Goal: Contribute content: Contribute content

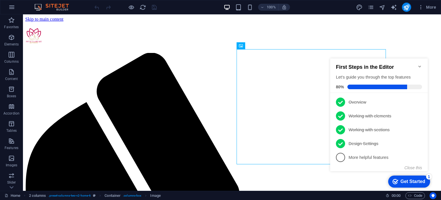
click at [421, 64] on icon "Minimize checklist" at bounding box center [420, 66] width 5 height 5
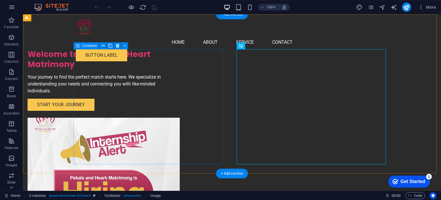
click at [150, 61] on div "Welcome to Petals and Heart Matrimony Your journey to find the perfect match st…" at bounding box center [102, 79] width 149 height 61
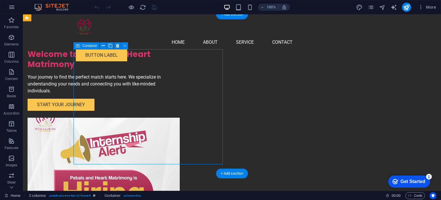
click at [124, 69] on div "Welcome to Petals and Heart Matrimony Your journey to find the perfect match st…" at bounding box center [102, 79] width 149 height 61
click at [100, 69] on div "Welcome to Petals and Heart Matrimony" at bounding box center [102, 59] width 149 height 20
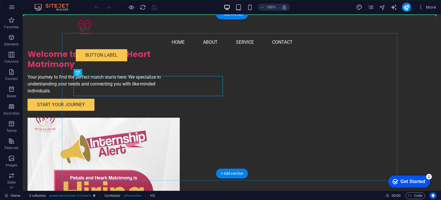
drag, startPoint x: 100, startPoint y: 81, endPoint x: 99, endPoint y: 70, distance: 10.9
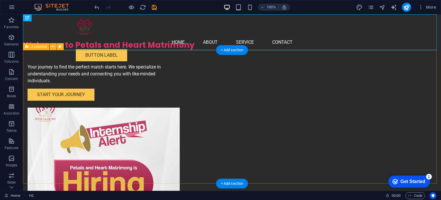
click at [53, 99] on div "Your journey to find the perfect match starts here. We specialize in understand…" at bounding box center [232, 141] width 418 height 182
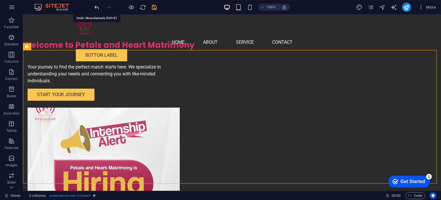
click at [98, 7] on icon "undo" at bounding box center [97, 7] width 7 height 7
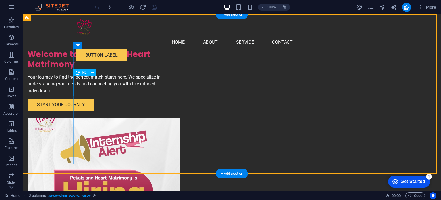
click at [113, 69] on div "Welcome to Petals and Heart Matrimony" at bounding box center [102, 59] width 149 height 20
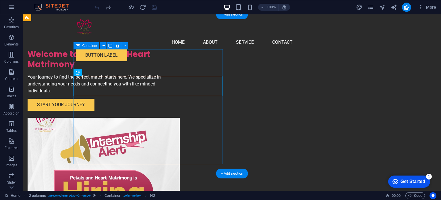
click at [117, 67] on div "Welcome to Petals and Heart Matrimony Your journey to find the perfect match st…" at bounding box center [102, 79] width 149 height 61
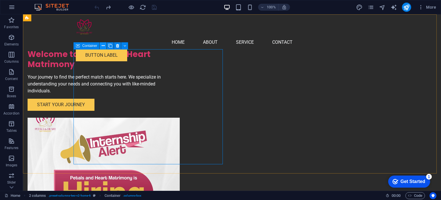
click at [104, 47] on icon at bounding box center [103, 46] width 3 height 6
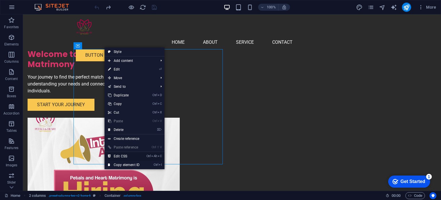
click at [122, 156] on link "Ctrl Alt C Edit CSS" at bounding box center [124, 156] width 38 height 9
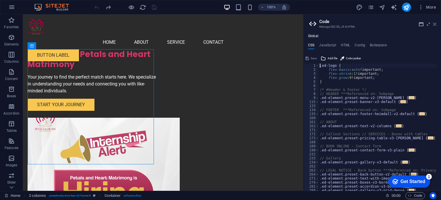
click at [434, 26] on icon at bounding box center [434, 24] width 3 height 5
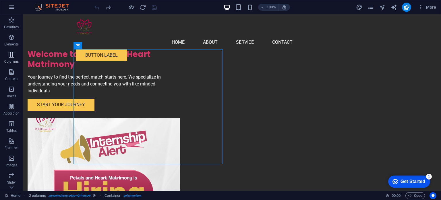
click at [11, 59] on span "Columns" at bounding box center [11, 58] width 23 height 14
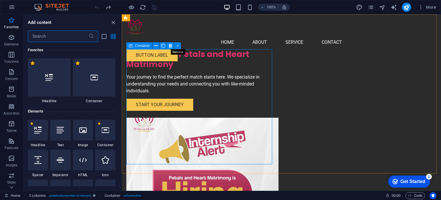
click at [169, 46] on icon at bounding box center [170, 46] width 3 height 6
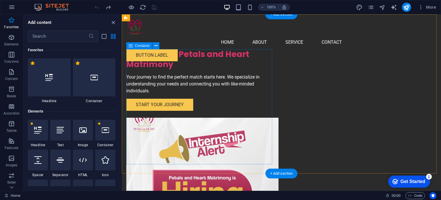
click at [171, 68] on div "Welcome to Petals and Heart Matrimony Your journey to find the perfect match st…" at bounding box center [200, 79] width 148 height 61
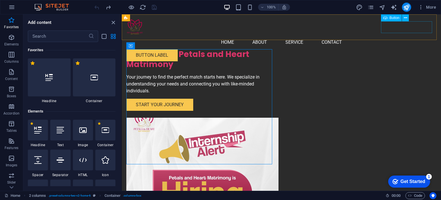
click at [395, 49] on div "Button label" at bounding box center [281, 55] width 310 height 12
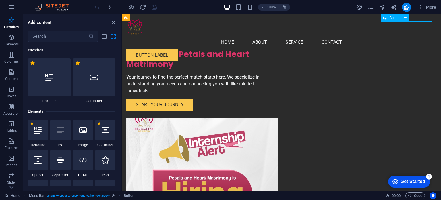
click at [395, 49] on div "Button label" at bounding box center [281, 55] width 310 height 12
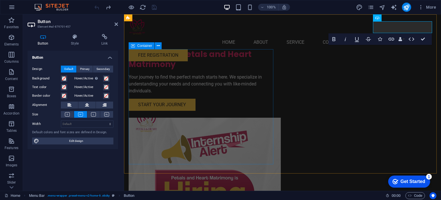
click at [272, 57] on div "Welcome to Petals and Heart Matrimony Your journey to find the perfect match st…" at bounding box center [202, 79] width 147 height 61
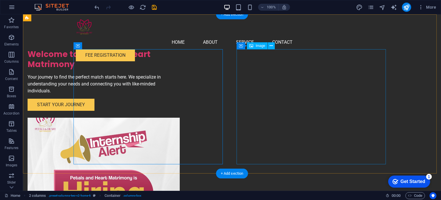
click at [177, 117] on figure at bounding box center [102, 174] width 149 height 115
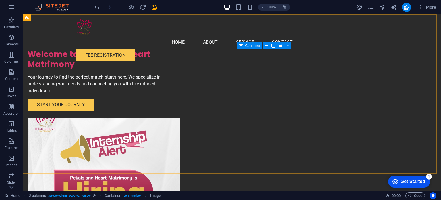
click at [257, 46] on span "Container" at bounding box center [252, 45] width 15 height 3
click at [269, 46] on button at bounding box center [271, 45] width 7 height 7
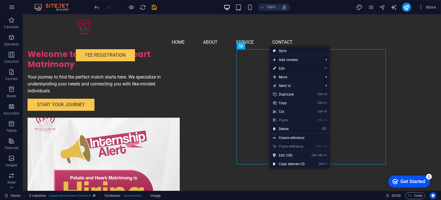
click at [285, 68] on link "⏎ Edit" at bounding box center [289, 68] width 38 height 9
select select "px"
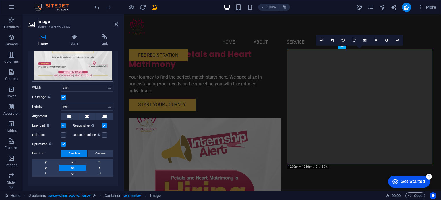
scroll to position [86, 0]
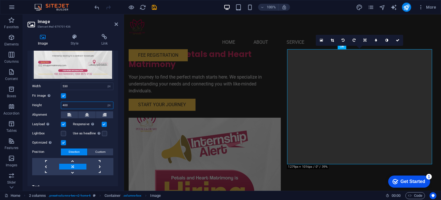
drag, startPoint x: 84, startPoint y: 103, endPoint x: 46, endPoint y: 102, distance: 38.2
click at [46, 102] on div "Height 400 Default auto px" at bounding box center [72, 104] width 81 height 7
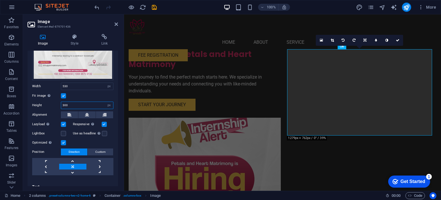
click at [64, 105] on input "300" at bounding box center [87, 105] width 52 height 7
drag, startPoint x: 61, startPoint y: 104, endPoint x: 65, endPoint y: 103, distance: 3.6
click at [65, 103] on input "300" at bounding box center [87, 105] width 52 height 7
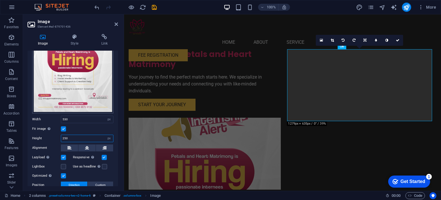
scroll to position [57, 0]
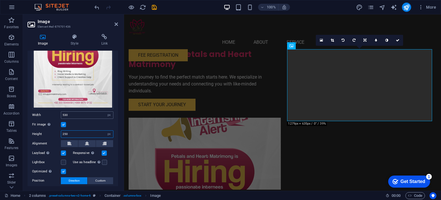
type input "250"
click at [64, 113] on input "530" at bounding box center [87, 114] width 52 height 7
type input "550"
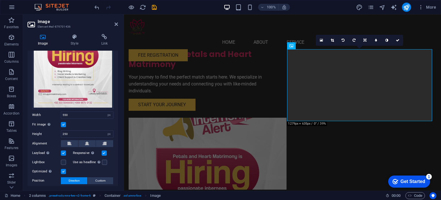
click at [83, 123] on div "Fit image Automatically fit image to a fixed width and height" at bounding box center [72, 124] width 81 height 7
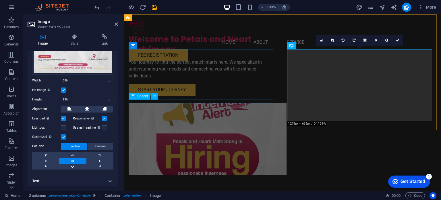
scroll to position [29, 0]
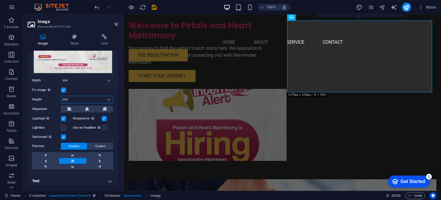
click at [64, 97] on input "250" at bounding box center [87, 99] width 52 height 7
type input "220"
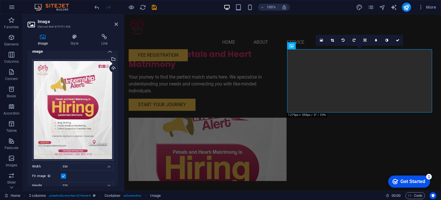
scroll to position [0, 0]
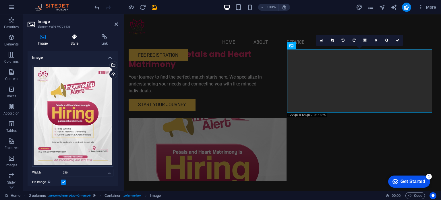
click at [72, 39] on icon at bounding box center [74, 37] width 28 height 6
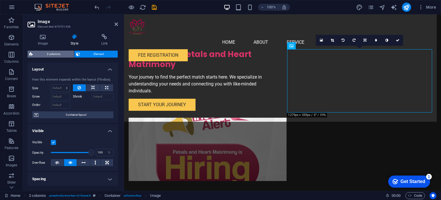
click at [59, 54] on span "2 columns" at bounding box center [54, 54] width 38 height 7
select select "rem"
select select "preset-columns-two-v2-home-6"
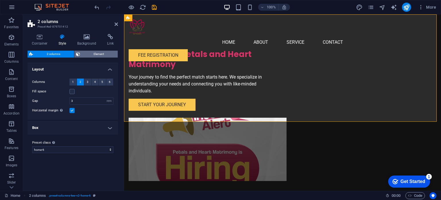
click at [87, 53] on span "Element" at bounding box center [99, 54] width 34 height 7
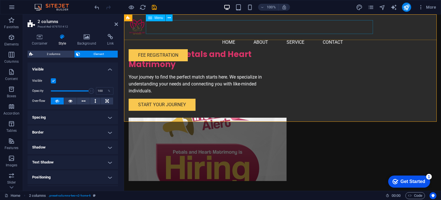
click at [256, 35] on nav "Home About Service Contact" at bounding box center [283, 42] width 308 height 14
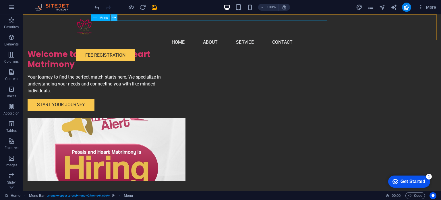
click at [113, 19] on icon at bounding box center [114, 18] width 3 height 6
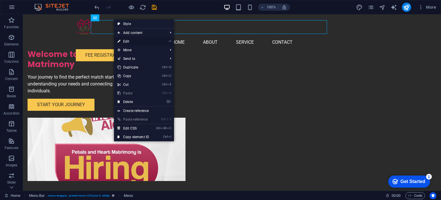
click at [132, 41] on link "⏎ Edit" at bounding box center [133, 41] width 38 height 9
select select
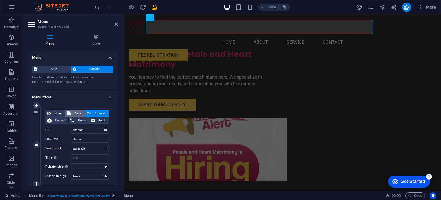
click at [75, 112] on span "Page" at bounding box center [77, 113] width 11 height 7
select select
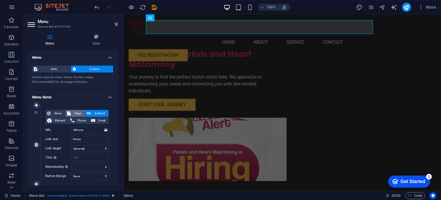
select select
click at [79, 131] on select "Home Subpage Legal Notice Privacy" at bounding box center [90, 129] width 38 height 7
select select "0"
click at [71, 126] on select "Home Subpage Legal Notice Privacy" at bounding box center [90, 129] width 38 height 7
select select
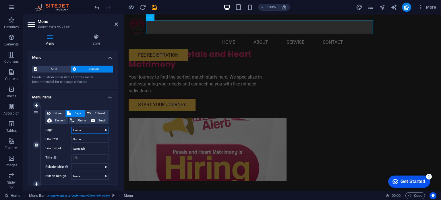
select select
click at [77, 130] on select "Home Subpage Legal Notice Privacy" at bounding box center [90, 129] width 38 height 7
click at [59, 133] on label "Page" at bounding box center [58, 129] width 26 height 7
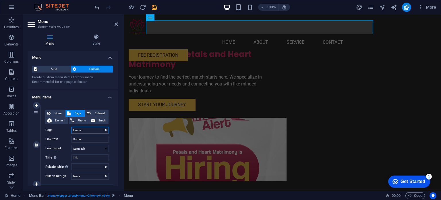
click at [71, 133] on select "Home Subpage Legal Notice Privacy" at bounding box center [90, 129] width 38 height 7
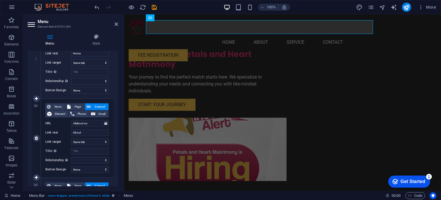
scroll to position [86, 0]
click at [76, 107] on span "Page" at bounding box center [77, 106] width 11 height 7
select select
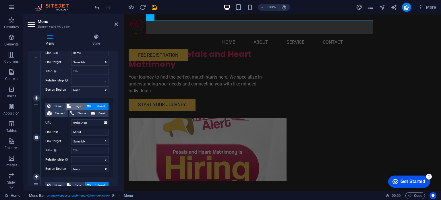
select select
click at [82, 124] on select "Home Subpage Legal Notice Privacy" at bounding box center [90, 122] width 38 height 7
select select "1"
click at [71, 119] on select "Home Subpage Legal Notice Privacy" at bounding box center [90, 122] width 38 height 7
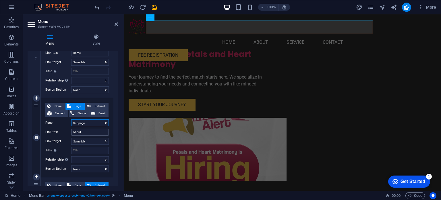
select select
click at [80, 143] on select "New tab Same tab Overlay" at bounding box center [90, 141] width 38 height 7
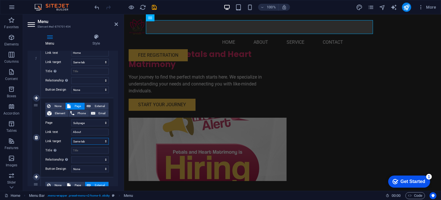
select select "overlay"
click at [71, 138] on select "New tab Same tab Overlay" at bounding box center [90, 141] width 38 height 7
select select
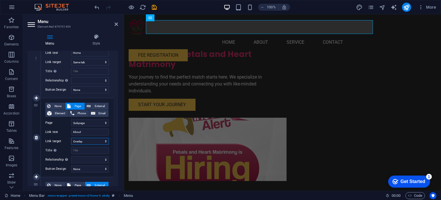
select select
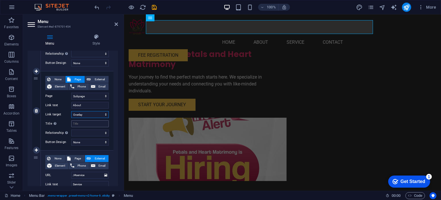
scroll to position [115, 0]
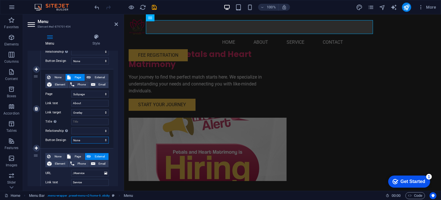
click at [78, 140] on select "None Default Primary Secondary" at bounding box center [90, 139] width 38 height 7
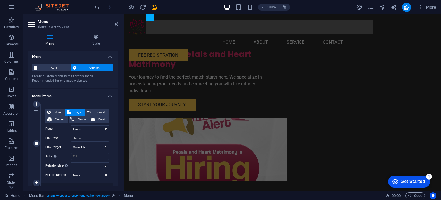
scroll to position [0, 0]
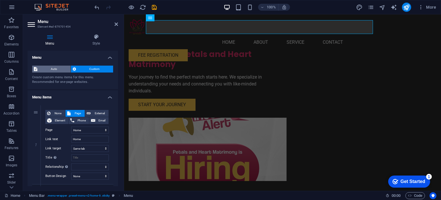
click at [53, 68] on span "Auto" at bounding box center [54, 68] width 30 height 7
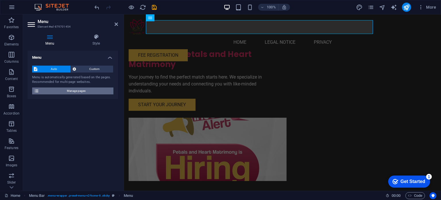
click at [59, 92] on span "Manage pages" at bounding box center [76, 90] width 71 height 7
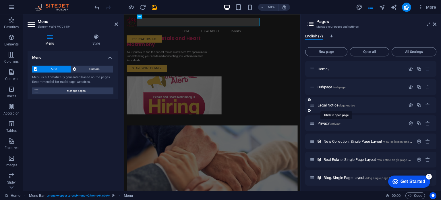
scroll to position [1, 0]
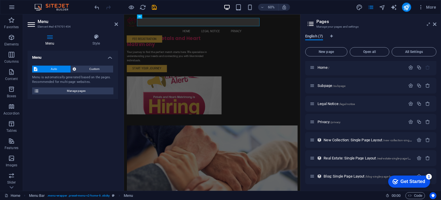
click at [309, 35] on span "English (7)" at bounding box center [314, 37] width 18 height 8
click at [320, 68] on span "Home /" at bounding box center [324, 67] width 12 height 4
click at [324, 85] on span "Subpage /subpage" at bounding box center [332, 85] width 28 height 4
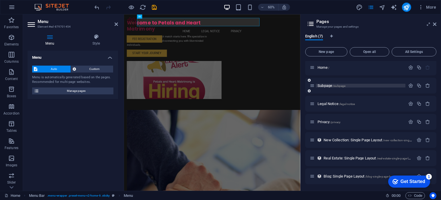
scroll to position [0, 0]
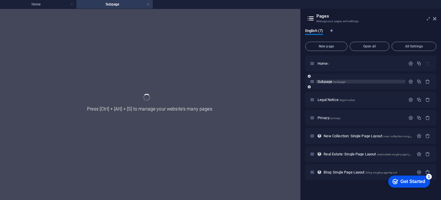
click at [324, 85] on div "Subpage /subpage" at bounding box center [370, 82] width 131 height 16
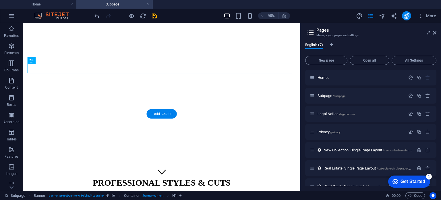
scroll to position [10, 0]
click at [330, 116] on div "Legal Notice /legal-notice" at bounding box center [358, 113] width 96 height 7
click at [329, 113] on span "Legal Notice /legal-notice" at bounding box center [336, 113] width 37 height 4
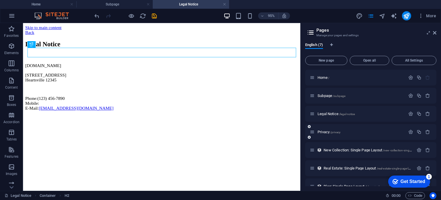
scroll to position [10, 0]
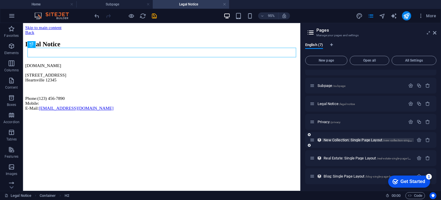
click at [330, 140] on span "New Collection: Single Page Layout /new-collection-single-page-layout" at bounding box center [376, 140] width 104 height 4
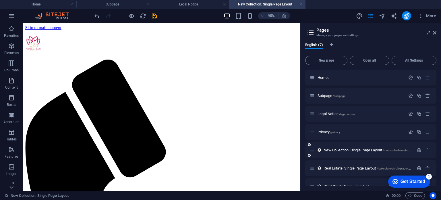
scroll to position [0, 0]
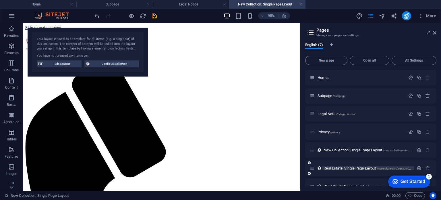
click at [328, 168] on span "Real Estate: Single Page Layout /real-estate-single-page-layout" at bounding box center [370, 168] width 92 height 4
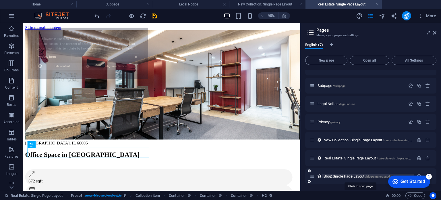
click at [334, 176] on span "Blog: Single Page Layout /blog-single-page-layout" at bounding box center [361, 176] width 74 height 4
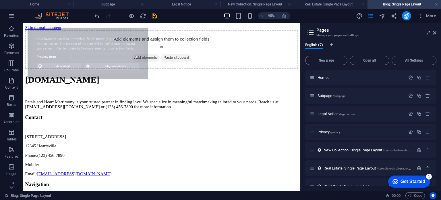
select select "68ae90fe72c3f6b3050445c1"
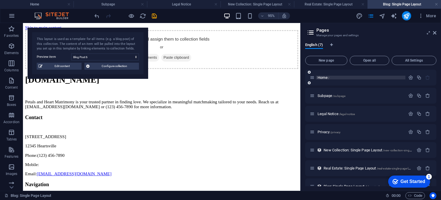
click at [331, 77] on p "Home /" at bounding box center [361, 78] width 86 height 4
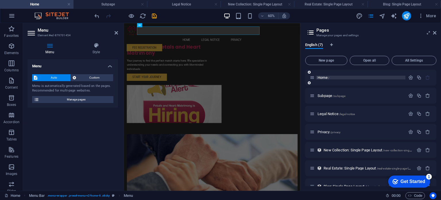
click at [325, 77] on span "Home /" at bounding box center [324, 77] width 12 height 4
click at [437, 32] on aside "Pages Manage your pages and settings English (7) New page Open all All Settings…" at bounding box center [370, 106] width 141 height 167
click at [435, 33] on icon at bounding box center [434, 32] width 3 height 5
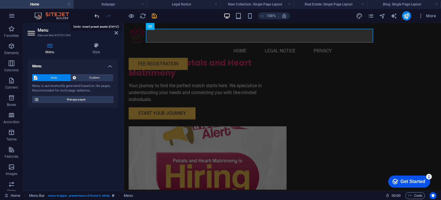
click at [99, 16] on icon "undo" at bounding box center [97, 16] width 7 height 7
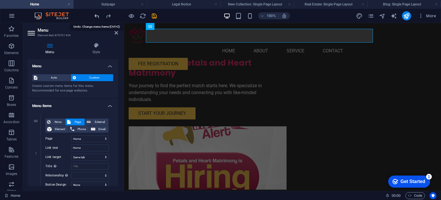
click at [99, 16] on icon "undo" at bounding box center [97, 16] width 7 height 7
select select
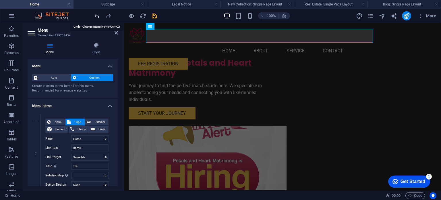
select select
click at [99, 16] on icon "undo" at bounding box center [97, 16] width 7 height 7
select select
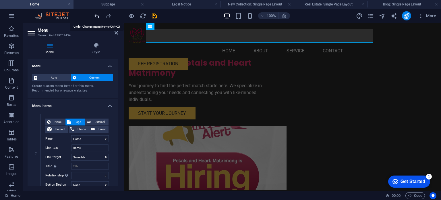
select select
click at [115, 33] on icon at bounding box center [116, 32] width 3 height 5
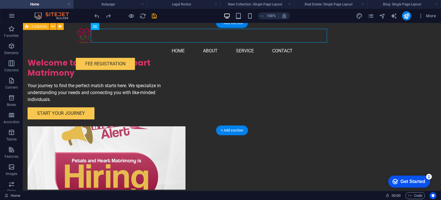
click at [59, 70] on div "Welcome to Petals and Heart Matrimony Your journey to find the perfect match st…" at bounding box center [232, 111] width 418 height 176
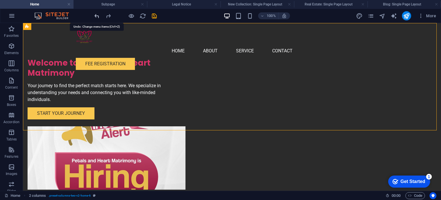
click at [98, 18] on icon "undo" at bounding box center [97, 16] width 7 height 7
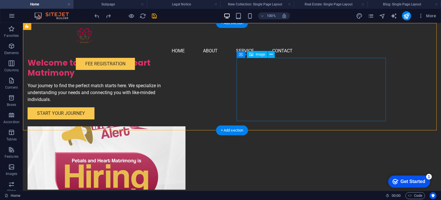
click at [177, 126] on figure at bounding box center [102, 157] width 149 height 63
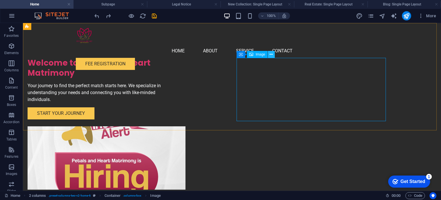
click at [272, 54] on icon at bounding box center [271, 54] width 3 height 6
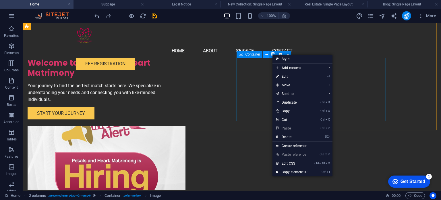
click at [265, 54] on icon at bounding box center [266, 54] width 3 height 6
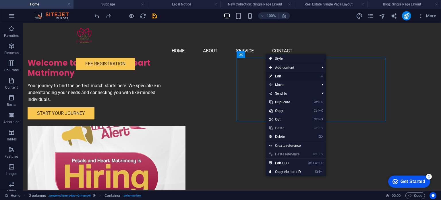
click at [283, 74] on link "⏎ Edit" at bounding box center [285, 76] width 38 height 9
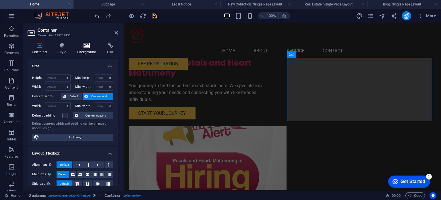
click at [77, 45] on icon at bounding box center [87, 46] width 28 height 6
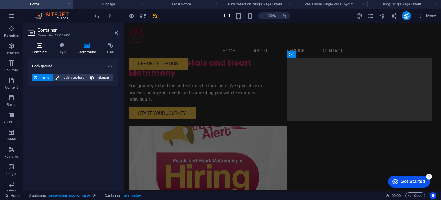
click at [43, 44] on icon at bounding box center [40, 46] width 24 height 6
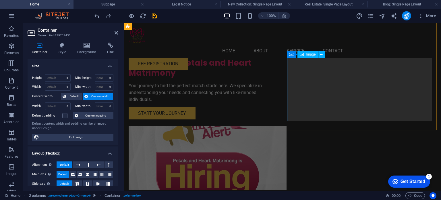
click at [276, 126] on figure at bounding box center [202, 157] width 147 height 63
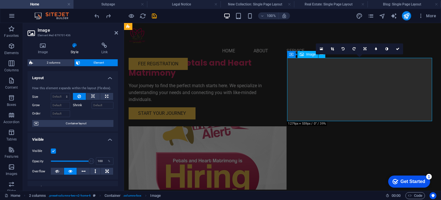
click at [276, 126] on figure at bounding box center [202, 157] width 147 height 63
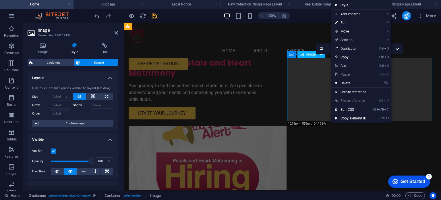
click at [276, 126] on figure at bounding box center [202, 157] width 147 height 63
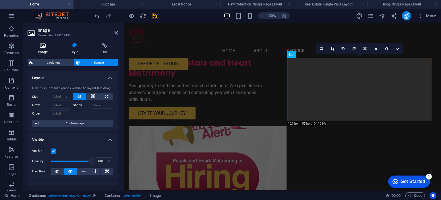
click at [47, 50] on h4 "Image" at bounding box center [44, 49] width 33 height 12
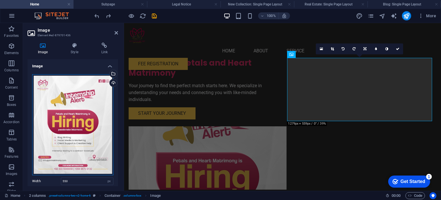
click at [88, 92] on div "Drag files here, click to choose files or select files from Files or our free s…" at bounding box center [72, 124] width 81 height 101
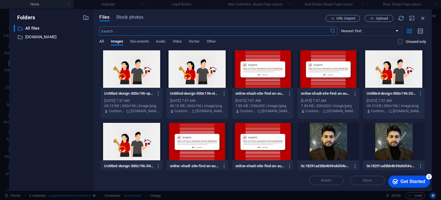
click at [101, 41] on span "All" at bounding box center [101, 42] width 4 height 8
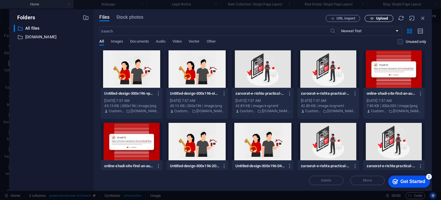
click at [374, 18] on span "Upload" at bounding box center [379, 19] width 24 height 4
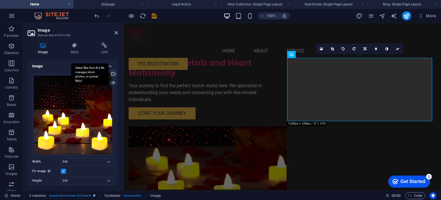
click at [112, 73] on div "Select files from the file manager, stock photos, or upload file(s)" at bounding box center [113, 74] width 9 height 9
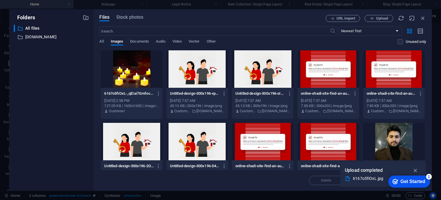
click at [135, 73] on div at bounding box center [131, 68] width 61 height 37
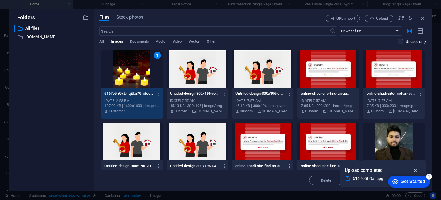
click at [416, 169] on icon "button" at bounding box center [416, 170] width 7 height 6
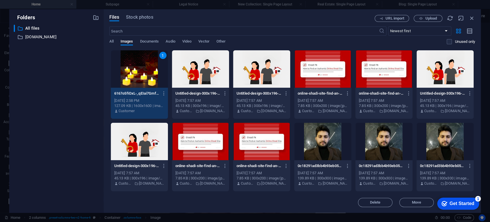
scroll to position [53, 0]
click at [164, 93] on icon "button" at bounding box center [163, 93] width 5 height 5
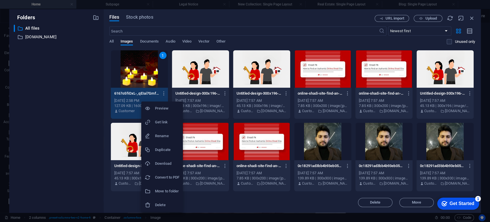
click at [160, 106] on h6 "Preview" at bounding box center [167, 108] width 24 height 7
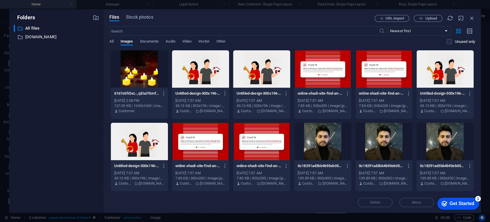
click at [147, 81] on div at bounding box center [139, 68] width 57 height 37
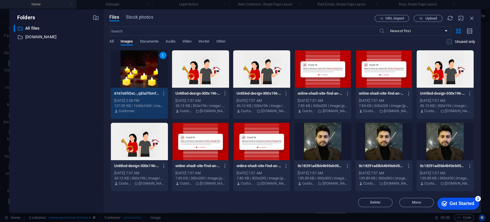
click at [147, 81] on div "1" at bounding box center [139, 68] width 57 height 37
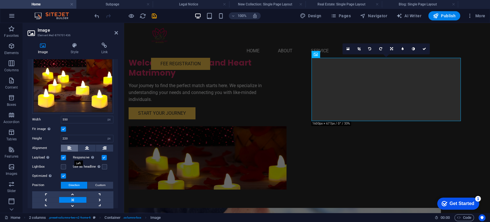
scroll to position [59, 0]
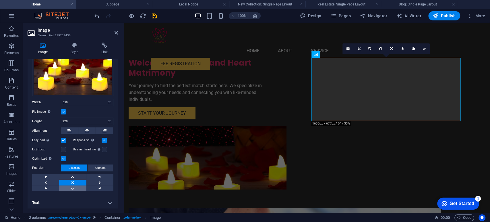
click at [71, 188] on link at bounding box center [72, 188] width 27 height 6
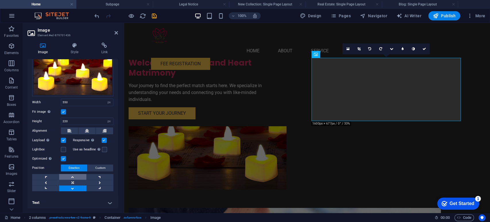
click at [75, 176] on link at bounding box center [72, 177] width 27 height 6
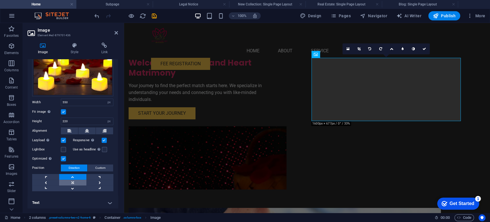
click at [73, 181] on link at bounding box center [72, 183] width 27 height 6
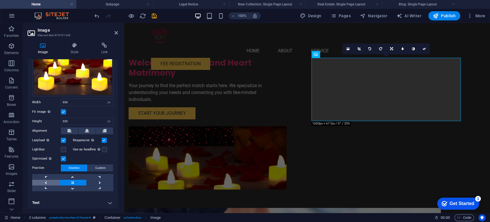
click at [45, 180] on link at bounding box center [45, 183] width 27 height 6
click at [95, 183] on link at bounding box center [99, 183] width 27 height 6
click at [115, 34] on icon at bounding box center [116, 32] width 3 height 5
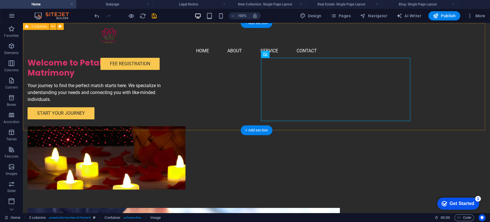
click at [427, 82] on div "Welcome to Petals and Heart Matrimony Your journey to find the perfect match st…" at bounding box center [256, 111] width 467 height 176
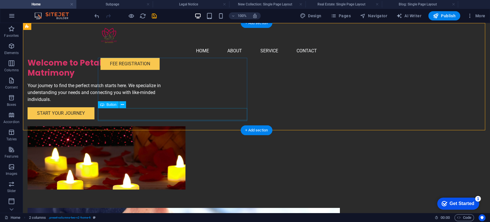
click at [138, 113] on div "Start Your Journey" at bounding box center [102, 113] width 149 height 12
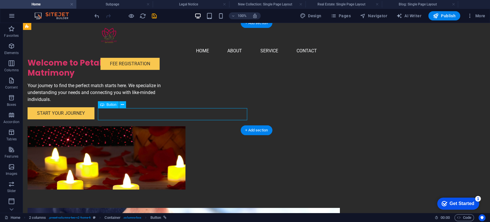
click at [138, 113] on div "Start Your Journey" at bounding box center [102, 113] width 149 height 12
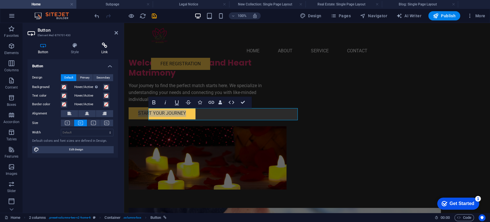
click at [103, 51] on h4 "Link" at bounding box center [104, 49] width 27 height 12
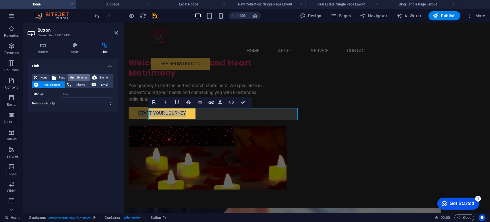
click at [77, 78] on span "External" at bounding box center [82, 77] width 13 height 7
select select "blank"
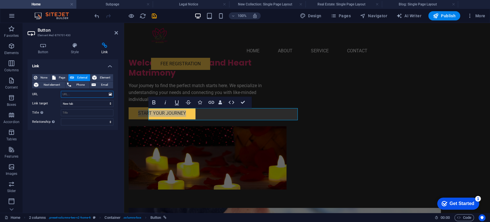
click at [73, 94] on input "URL" at bounding box center [87, 94] width 53 height 7
paste input "http://wa.me/923005548859"
type input "http://wa.me/923005548859"
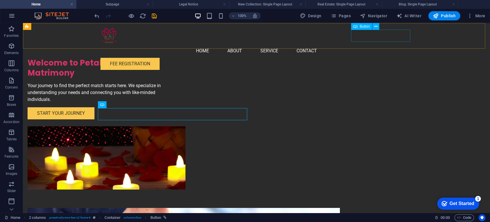
click at [407, 58] on div "FEE Registration" at bounding box center [257, 64] width 313 height 12
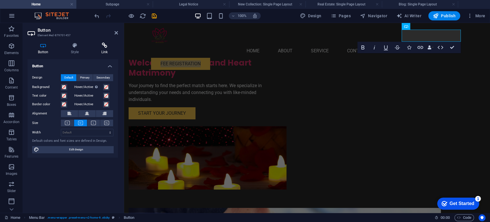
click at [99, 49] on h4 "Link" at bounding box center [104, 49] width 27 height 12
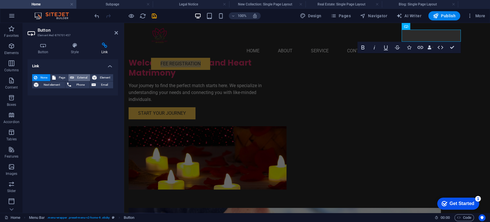
click at [81, 77] on span "External" at bounding box center [82, 77] width 13 height 7
select select "blank"
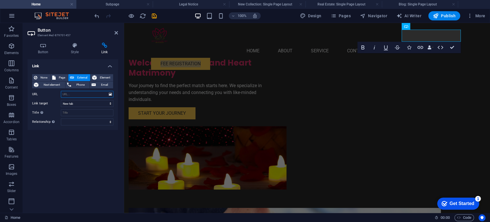
paste input "http://wa.me/923005548859"
type input "http://wa.me/923005548859"
click at [80, 114] on input "Title Additional link description, should not be the same as the link text. The…" at bounding box center [87, 112] width 53 height 7
type input "Petals and Heart Matrimony"
click at [80, 122] on select "alternate author bookmark external help license next nofollow noreferrer noopen…" at bounding box center [87, 121] width 53 height 7
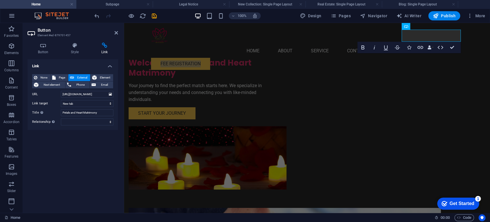
click at [81, 152] on div "Link None Page External Element Next element Phone Email Page Home Subpage Lega…" at bounding box center [73, 133] width 90 height 149
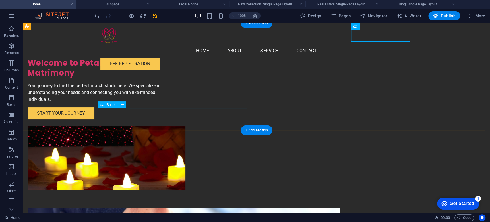
click at [158, 114] on div "Start Your Journey" at bounding box center [102, 113] width 149 height 12
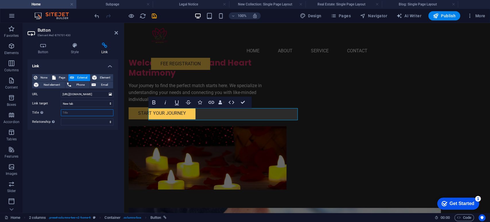
click at [83, 114] on input "Title Additional link description, should not be the same as the link text. The…" at bounding box center [87, 112] width 53 height 7
type input "Petals and Hearts Matrimony"
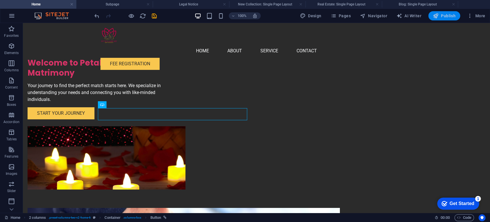
click at [441, 13] on span "Publish" at bounding box center [444, 16] width 23 height 6
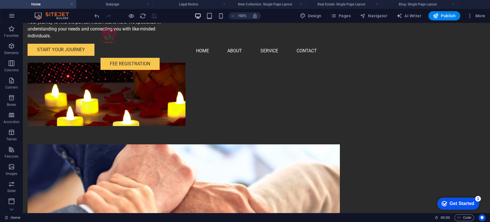
scroll to position [64, 0]
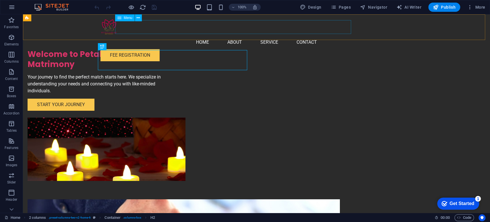
click at [260, 35] on nav "Home About Service Contact" at bounding box center [257, 42] width 313 height 14
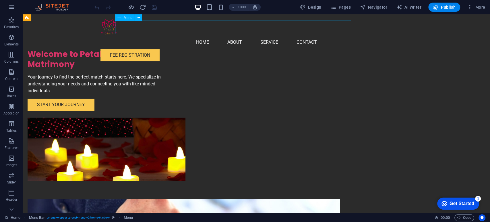
click at [263, 35] on nav "Home About Service Contact" at bounding box center [257, 42] width 313 height 14
select select
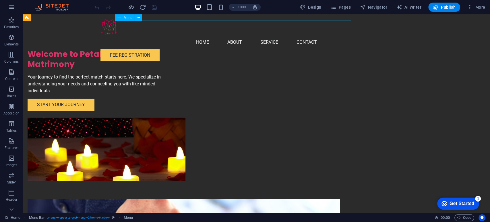
select select
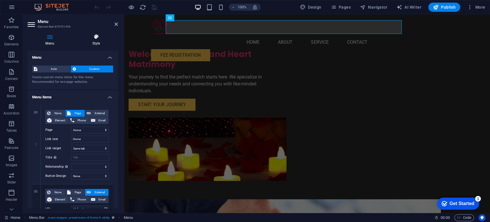
click at [97, 38] on icon at bounding box center [96, 37] width 44 height 6
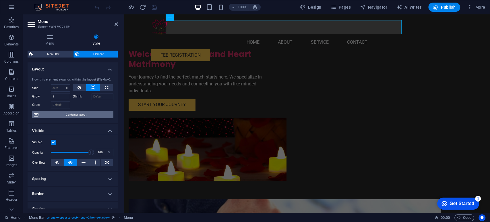
click at [79, 114] on span "Container layout" at bounding box center [76, 114] width 72 height 7
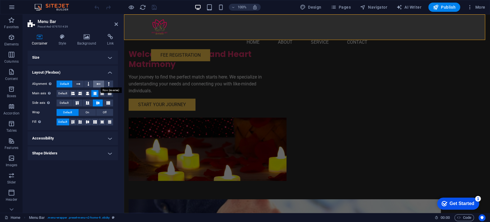
click at [97, 84] on icon at bounding box center [99, 83] width 4 height 7
click at [89, 84] on icon at bounding box center [89, 83] width 2 height 7
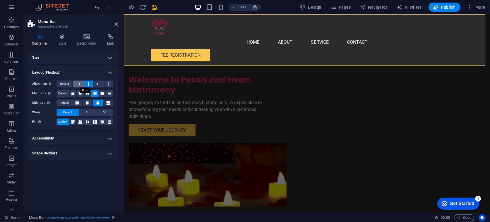
click at [80, 84] on button at bounding box center [78, 83] width 11 height 7
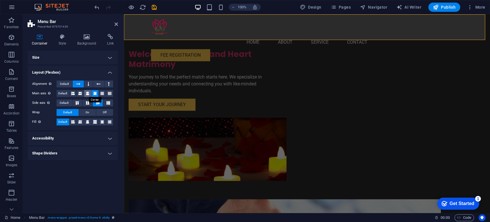
click at [86, 95] on icon at bounding box center [87, 93] width 3 height 7
click at [95, 95] on icon at bounding box center [94, 93] width 3 height 7
click at [82, 138] on h4 "Accessibility" at bounding box center [73, 138] width 90 height 14
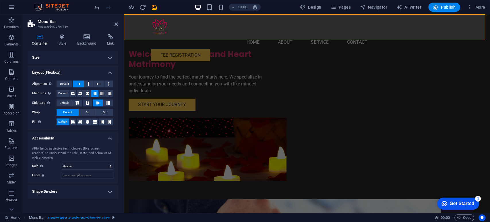
click at [82, 138] on h4 "Accessibility" at bounding box center [73, 136] width 90 height 10
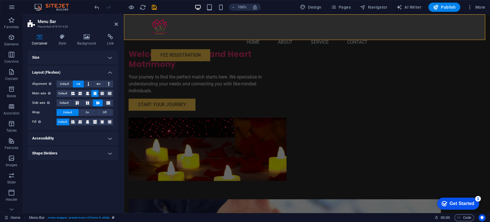
click at [76, 153] on h4 "Shape Dividers" at bounding box center [73, 153] width 90 height 14
click at [75, 163] on select "None Triangle Square Diagonal Polygon 1 Polygon 2 Zigzag Multiple Zigzags Waves…" at bounding box center [87, 164] width 53 height 7
click at [61, 161] on select "None Triangle Square Diagonal Polygon 1 Polygon 2 Zigzag Multiple Zigzags Waves…" at bounding box center [87, 164] width 53 height 7
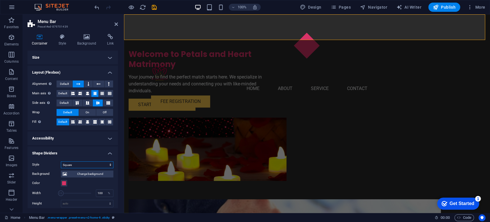
click at [82, 161] on select "None Triangle Square Diagonal Polygon 1 Polygon 2 Zigzag Multiple Zigzags Waves…" at bounding box center [87, 164] width 53 height 7
click at [61, 161] on select "None Triangle Square Diagonal Polygon 1 Polygon 2 Zigzag Multiple Zigzags Waves…" at bounding box center [87, 164] width 53 height 7
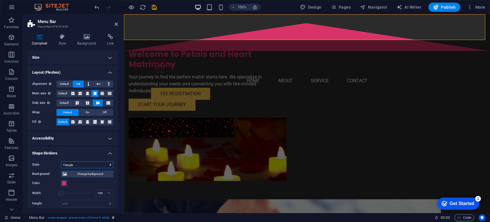
click at [82, 166] on select "None Triangle Square Diagonal Polygon 1 Polygon 2 Zigzag Multiple Zigzags Waves…" at bounding box center [87, 164] width 53 height 7
click at [61, 161] on select "None Triangle Square Diagonal Polygon 1 Polygon 2 Zigzag Multiple Zigzags Waves…" at bounding box center [87, 164] width 53 height 7
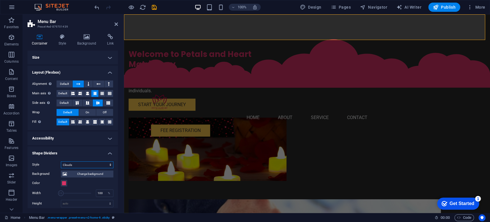
click at [83, 162] on select "None Triangle Square Diagonal Polygon 1 Polygon 2 Zigzag Multiple Zigzags Waves…" at bounding box center [87, 164] width 53 height 7
click at [61, 161] on select "None Triangle Square Diagonal Polygon 1 Polygon 2 Zigzag Multiple Zigzags Waves…" at bounding box center [87, 164] width 53 height 7
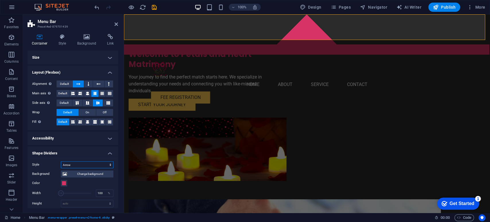
click at [83, 162] on select "None Triangle Square Diagonal Polygon 1 Polygon 2 Zigzag Multiple Zigzags Waves…" at bounding box center [87, 164] width 53 height 7
click at [61, 161] on select "None Triangle Square Diagonal Polygon 1 Polygon 2 Zigzag Multiple Zigzags Waves…" at bounding box center [87, 164] width 53 height 7
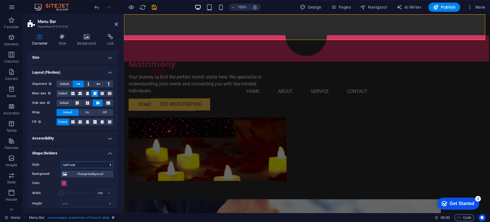
click at [89, 163] on select "None Triangle Square Diagonal Polygon 1 Polygon 2 Zigzag Multiple Zigzags Waves…" at bounding box center [87, 164] width 53 height 7
click at [61, 161] on select "None Triangle Square Diagonal Polygon 1 Polygon 2 Zigzag Multiple Zigzags Waves…" at bounding box center [87, 164] width 53 height 7
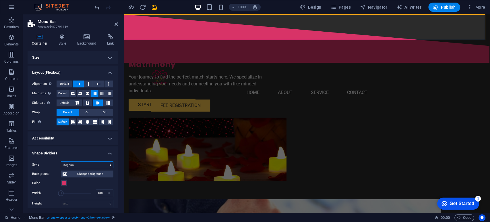
click at [88, 164] on select "None Triangle Square Diagonal Polygon 1 Polygon 2 Zigzag Multiple Zigzags Waves…" at bounding box center [87, 164] width 53 height 7
click at [61, 161] on select "None Triangle Square Diagonal Polygon 1 Polygon 2 Zigzag Multiple Zigzags Waves…" at bounding box center [87, 164] width 53 height 7
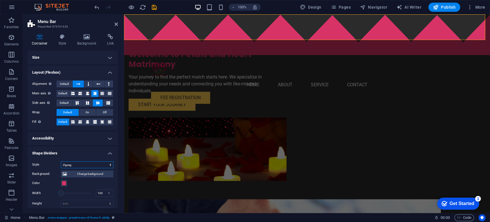
click at [83, 163] on select "None Triangle Square Diagonal Polygon 1 Polygon 2 Zigzag Multiple Zigzags Waves…" at bounding box center [87, 164] width 53 height 7
click at [61, 161] on select "None Triangle Square Diagonal Polygon 1 Polygon 2 Zigzag Multiple Zigzags Waves…" at bounding box center [87, 164] width 53 height 7
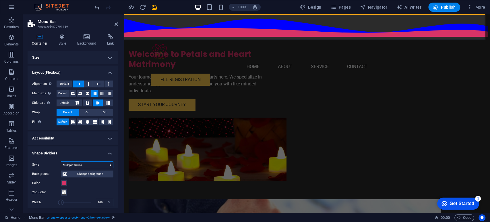
click at [83, 162] on select "None Triangle Square Diagonal Polygon 1 Polygon 2 Zigzag Multiple Zigzags Waves…" at bounding box center [87, 164] width 53 height 7
click at [61, 161] on select "None Triangle Square Diagonal Polygon 1 Polygon 2 Zigzag Multiple Zigzags Waves…" at bounding box center [87, 164] width 53 height 7
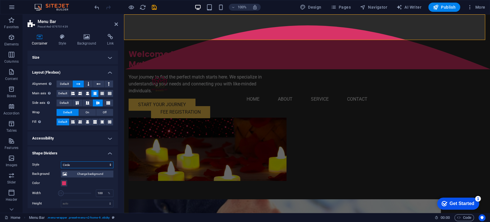
click at [84, 163] on select "None Triangle Square Diagonal Polygon 1 Polygon 2 Zigzag Multiple Zigzags Waves…" at bounding box center [87, 164] width 53 height 7
click at [61, 161] on select "None Triangle Square Diagonal Polygon 1 Polygon 2 Zigzag Multiple Zigzags Waves…" at bounding box center [87, 164] width 53 height 7
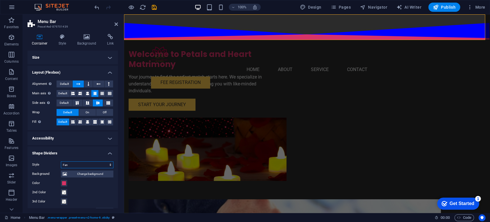
click at [79, 162] on select "None Triangle Square Diagonal Polygon 1 Polygon 2 Zigzag Multiple Zigzags Waves…" at bounding box center [87, 164] width 53 height 7
click at [61, 161] on select "None Triangle Square Diagonal Polygon 1 Polygon 2 Zigzag Multiple Zigzags Waves…" at bounding box center [87, 164] width 53 height 7
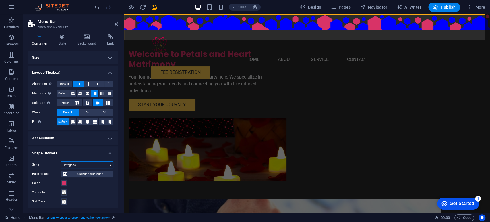
click at [80, 165] on select "None Triangle Square Diagonal Polygon 1 Polygon 2 Zigzag Multiple Zigzags Waves…" at bounding box center [87, 164] width 53 height 7
click at [61, 161] on select "None Triangle Square Diagonal Polygon 1 Polygon 2 Zigzag Multiple Zigzags Waves…" at bounding box center [87, 164] width 53 height 7
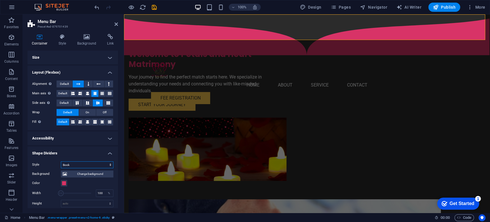
click at [79, 166] on select "None Triangle Square Diagonal Polygon 1 Polygon 2 Zigzag Multiple Zigzags Waves…" at bounding box center [87, 164] width 53 height 7
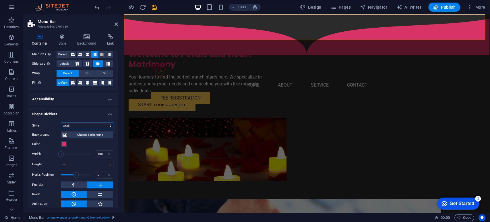
scroll to position [43, 0]
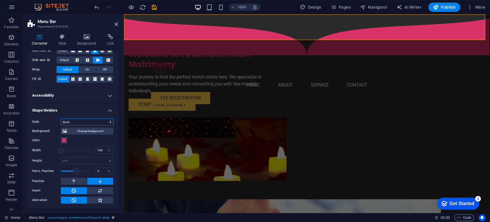
click at [83, 120] on select "None Triangle Square Diagonal Polygon 1 Polygon 2 Zigzag Multiple Zigzags Waves…" at bounding box center [87, 121] width 53 height 7
select select "none"
click at [61, 125] on select "None Triangle Square Diagonal Polygon 1 Polygon 2 Zigzag Multiple Zigzags Waves…" at bounding box center [87, 121] width 53 height 7
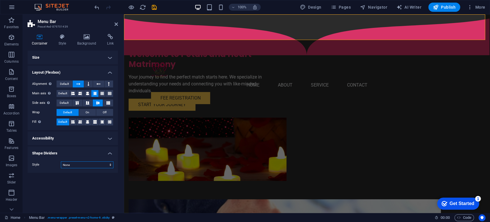
scroll to position [0, 0]
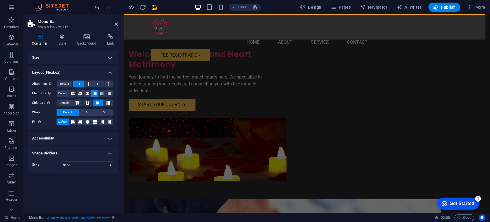
click at [68, 141] on h4 "Accessibility" at bounding box center [73, 138] width 90 height 14
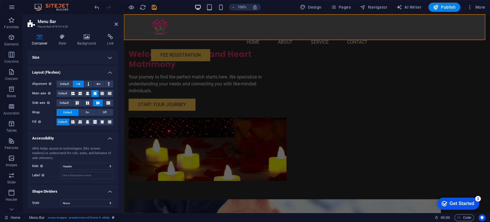
click at [65, 55] on h4 "Size" at bounding box center [73, 58] width 90 height 14
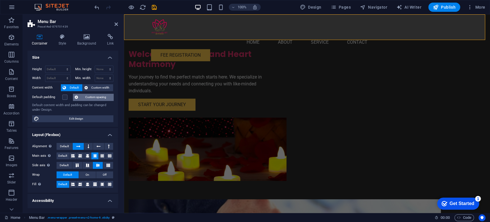
click at [84, 97] on span "Custom spacing" at bounding box center [96, 97] width 32 height 7
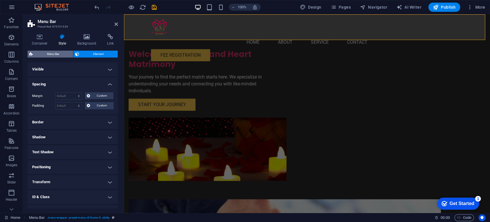
click at [57, 52] on span "Menu Bar" at bounding box center [53, 54] width 37 height 7
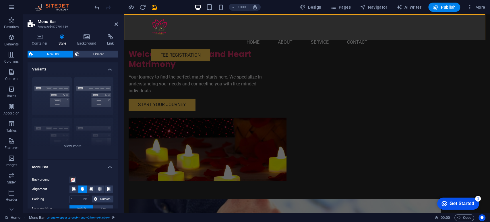
click at [60, 38] on icon at bounding box center [62, 37] width 16 height 6
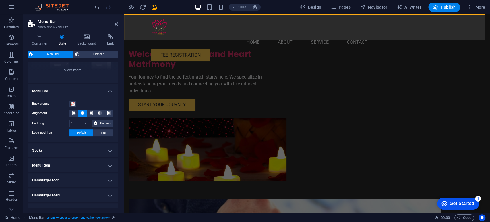
scroll to position [107, 0]
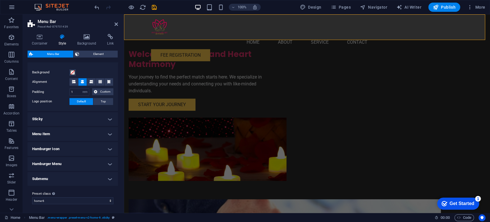
click at [51, 131] on h4 "Menu Item" at bounding box center [73, 134] width 90 height 14
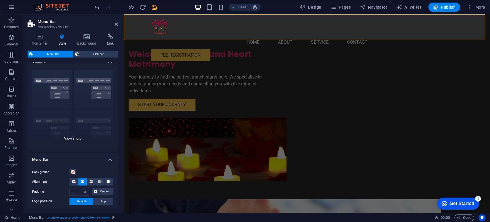
scroll to position [0, 0]
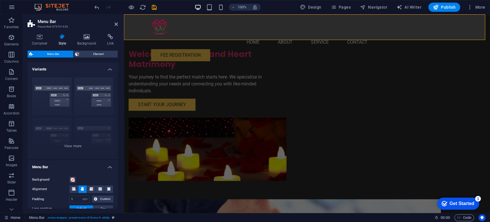
click at [62, 37] on icon at bounding box center [62, 37] width 16 height 6
click at [87, 40] on h4 "Background" at bounding box center [88, 40] width 30 height 12
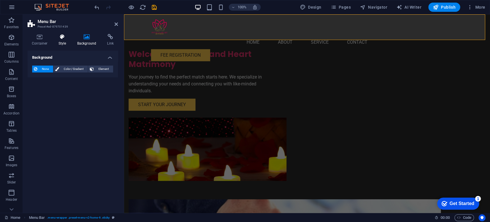
click at [67, 40] on h4 "Style" at bounding box center [63, 40] width 19 height 12
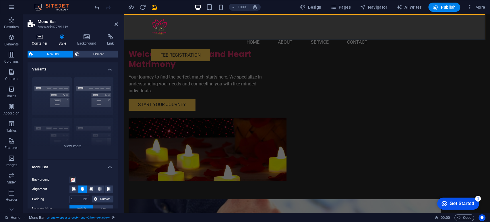
click at [42, 42] on h4 "Container" at bounding box center [41, 40] width 27 height 12
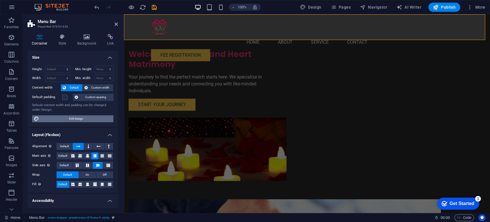
click at [78, 120] on span "Edit design" at bounding box center [76, 118] width 71 height 7
select select "rem"
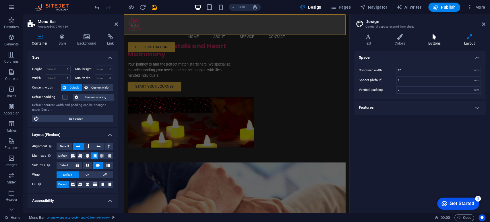
click at [432, 43] on h4 "Buttons" at bounding box center [436, 40] width 36 height 12
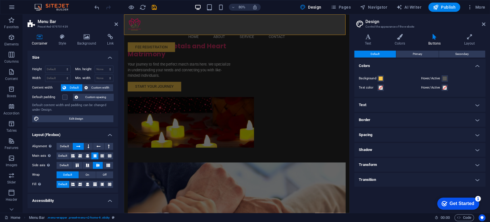
click at [404, 110] on h4 "Text" at bounding box center [419, 105] width 131 height 14
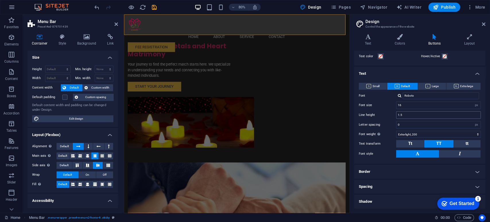
scroll to position [32, 0]
click at [412, 142] on span "Tt" at bounding box center [410, 142] width 4 height 5
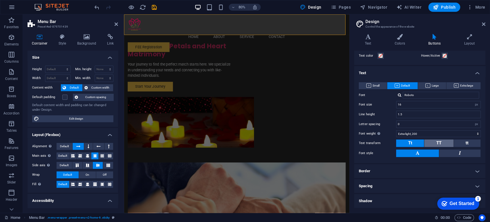
click at [427, 144] on button "TT" at bounding box center [439, 142] width 29 height 7
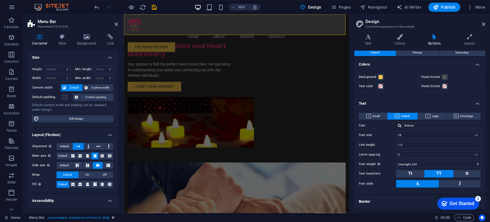
scroll to position [0, 0]
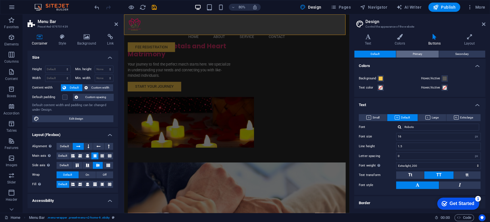
click at [418, 53] on span "Primary" at bounding box center [417, 54] width 9 height 7
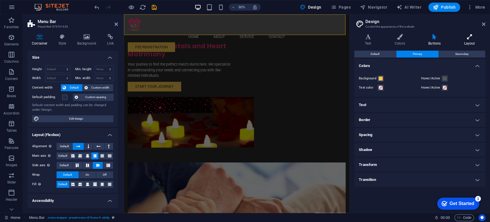
click at [441, 38] on icon at bounding box center [470, 37] width 32 height 6
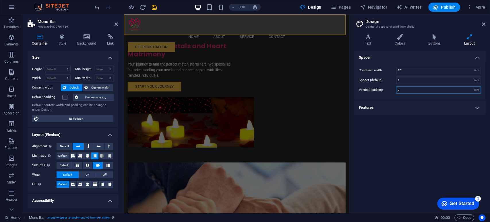
click at [404, 91] on input "2" at bounding box center [439, 89] width 84 height 7
drag, startPoint x: 404, startPoint y: 91, endPoint x: 386, endPoint y: 92, distance: 18.1
click at [386, 92] on div "Vertical padding 2 rem" at bounding box center [420, 89] width 122 height 7
type input "3"
type input "0"
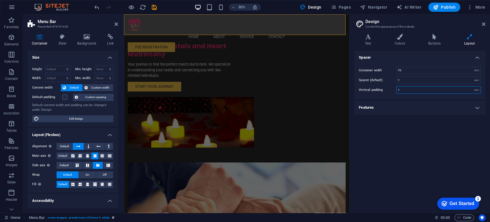
type input "0"
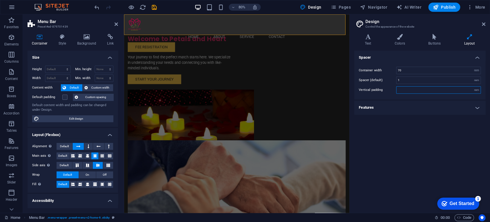
type input "2"
click at [387, 132] on div "Spacer Container width 70 rem px Spacer (default) 1 rem Vertical padding 2 rem …" at bounding box center [419, 129] width 131 height 157
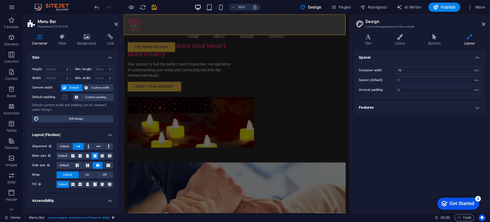
click at [402, 108] on h4 "Features" at bounding box center [419, 108] width 131 height 14
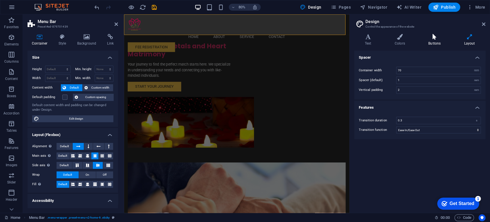
click at [430, 37] on icon at bounding box center [434, 37] width 33 height 6
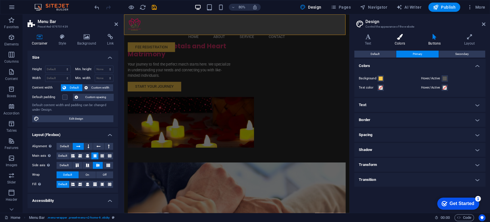
click at [407, 42] on h4 "Colors" at bounding box center [401, 40] width 34 height 12
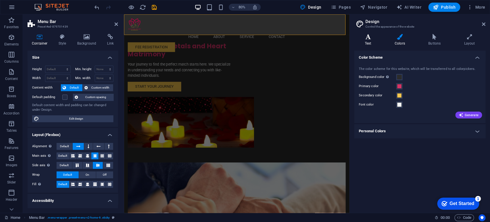
click at [369, 42] on h4 "Text" at bounding box center [369, 40] width 30 height 12
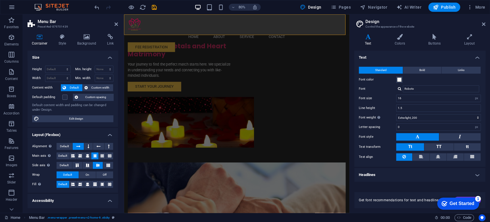
click at [369, 175] on h4 "Headlines" at bounding box center [419, 175] width 131 height 14
